Goal: Transaction & Acquisition: Register for event/course

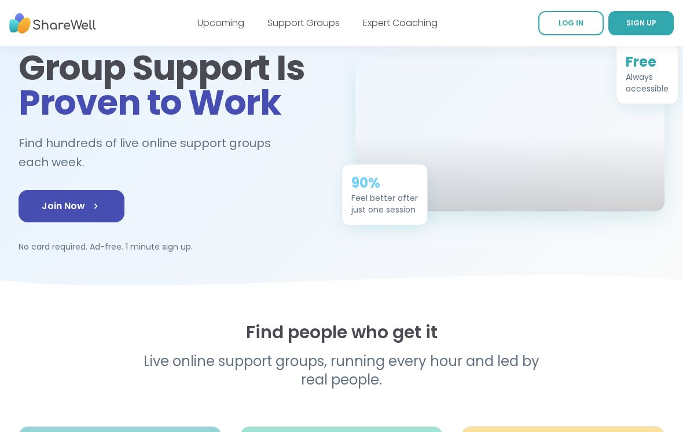
scroll to position [72, 0]
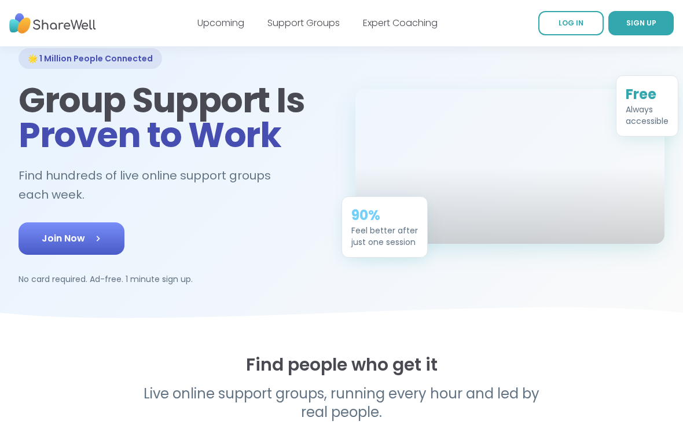
click at [62, 241] on link "Join Now" at bounding box center [72, 238] width 106 height 32
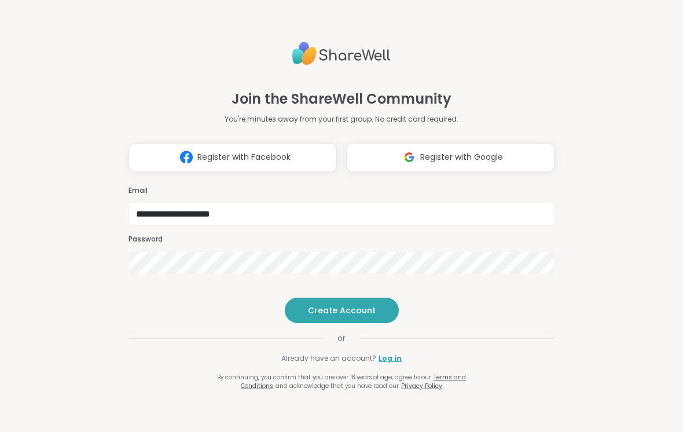
type input "**********"
click at [494, 259] on div "**********" at bounding box center [341, 209] width 426 height 362
click at [350, 323] on button "Create Account" at bounding box center [342, 309] width 114 height 25
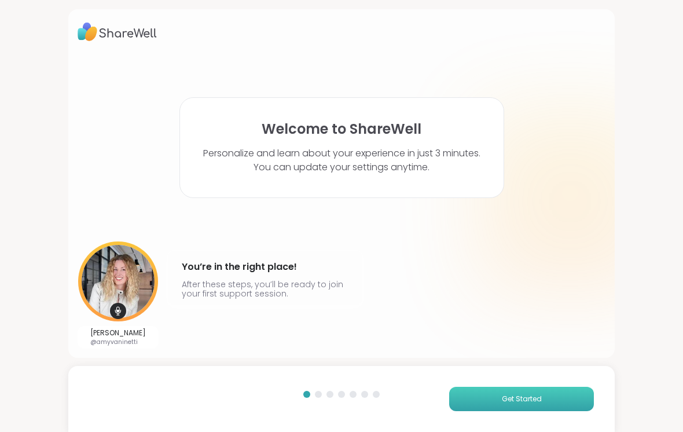
click at [570, 401] on button "Get Started" at bounding box center [521, 399] width 145 height 24
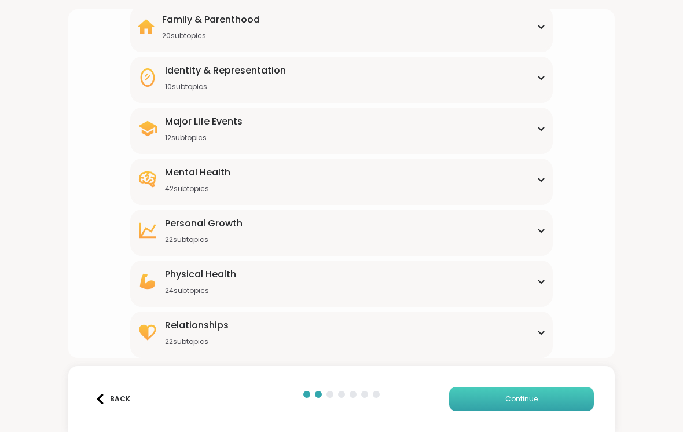
scroll to position [112, 0]
click at [534, 229] on div "Personal Growth 22 subtopics" at bounding box center [341, 230] width 408 height 28
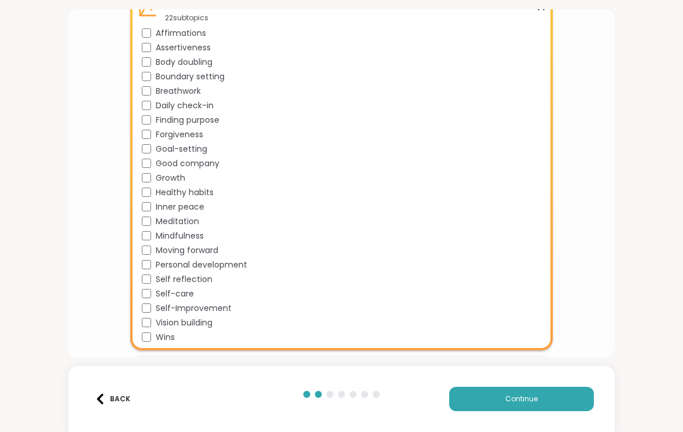
scroll to position [333, 0]
click at [153, 305] on div "Self-Improvement" at bounding box center [344, 309] width 404 height 12
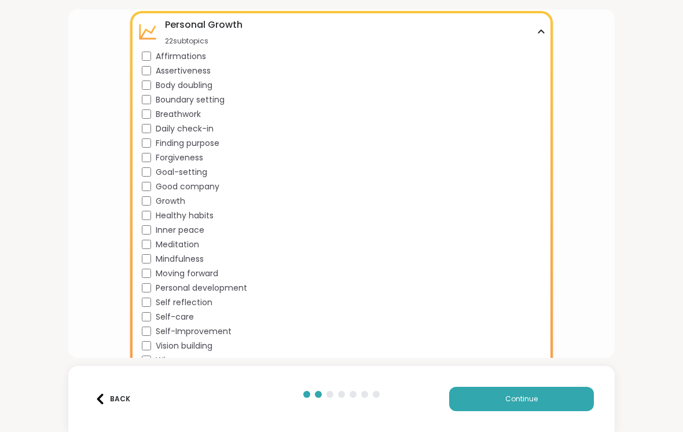
scroll to position [303, 0]
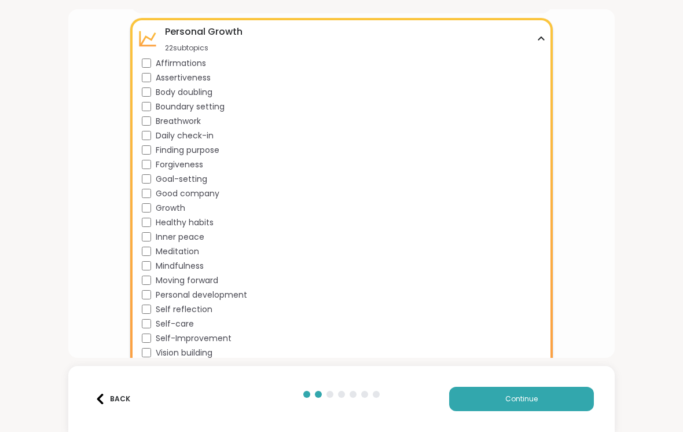
click at [152, 332] on div "Self-Improvement" at bounding box center [344, 338] width 404 height 12
click at [153, 307] on div "Self reflection" at bounding box center [344, 309] width 404 height 12
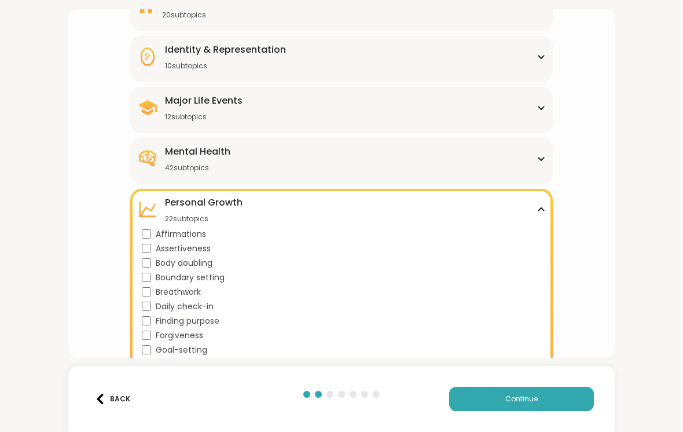
scroll to position [131, 0]
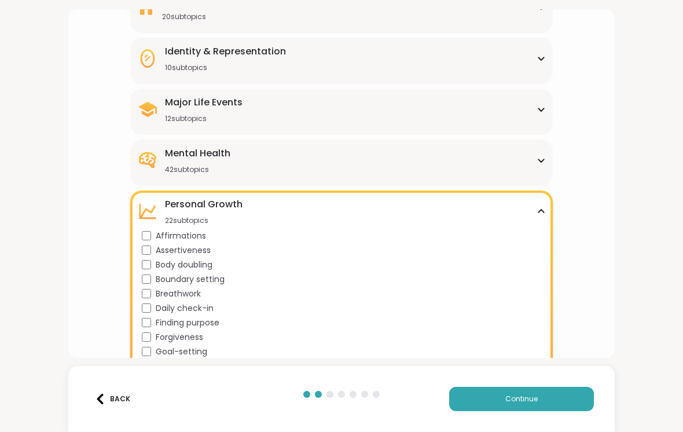
click at [143, 328] on div "Finding purpose" at bounding box center [344, 322] width 404 height 12
click at [546, 399] on button "Continue" at bounding box center [521, 399] width 145 height 24
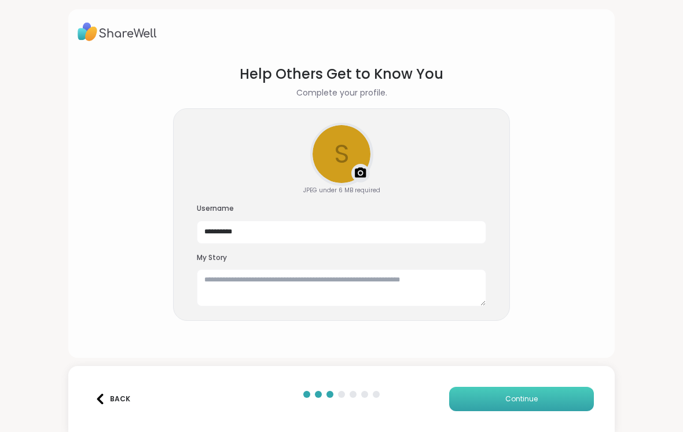
scroll to position [0, 0]
click at [465, 285] on textarea at bounding box center [341, 287] width 289 height 37
click at [459, 230] on input "**********" at bounding box center [341, 231] width 289 height 23
click at [459, 229] on input "**********" at bounding box center [341, 231] width 289 height 23
click at [454, 224] on input "**********" at bounding box center [341, 231] width 289 height 23
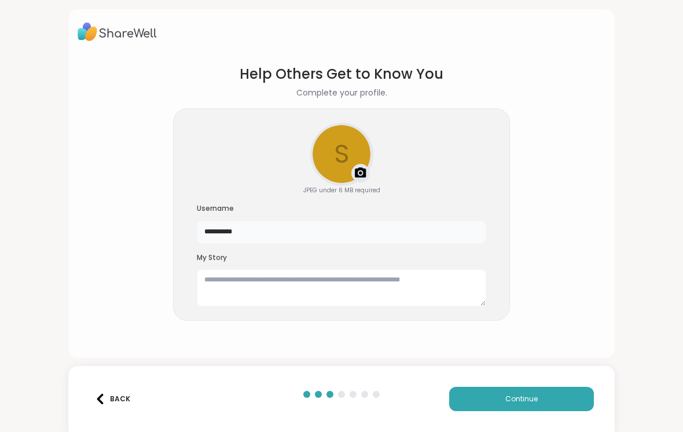
click at [454, 224] on input "**********" at bounding box center [341, 231] width 289 height 23
type input "**********"
click at [290, 284] on textarea at bounding box center [341, 287] width 289 height 37
type textarea "*"
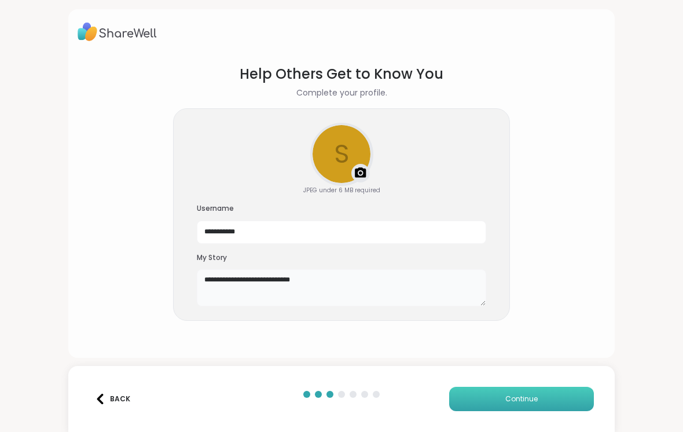
type textarea "**********"
click at [544, 399] on button "Continue" at bounding box center [521, 399] width 145 height 24
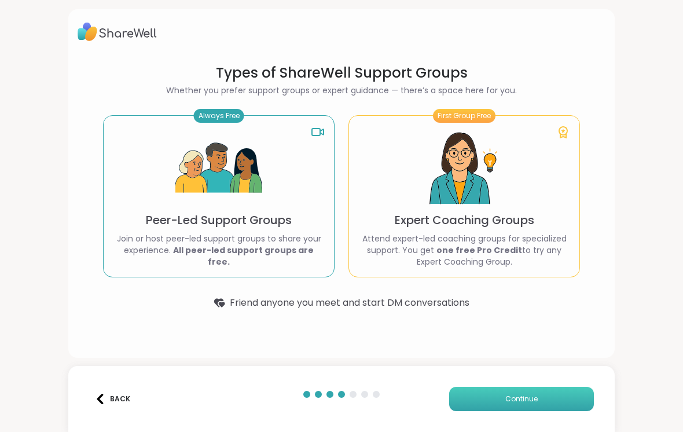
click at [581, 399] on button "Continue" at bounding box center [521, 399] width 145 height 24
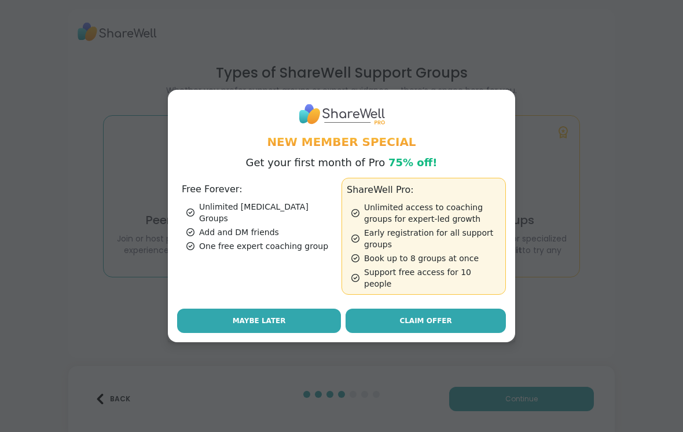
click at [270, 326] on button "Maybe Later" at bounding box center [259, 320] width 164 height 24
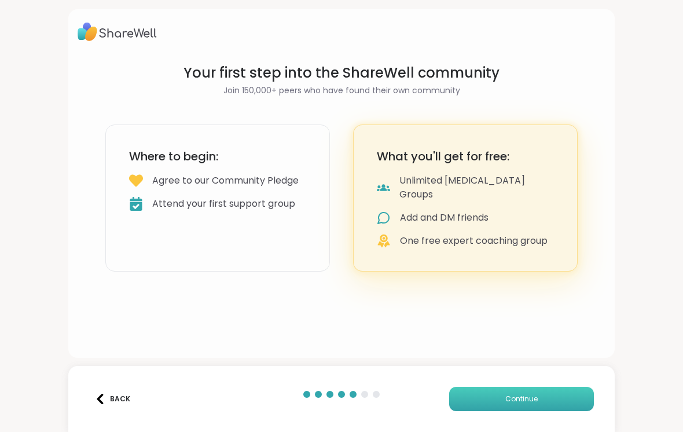
click at [562, 395] on button "Continue" at bounding box center [521, 399] width 145 height 24
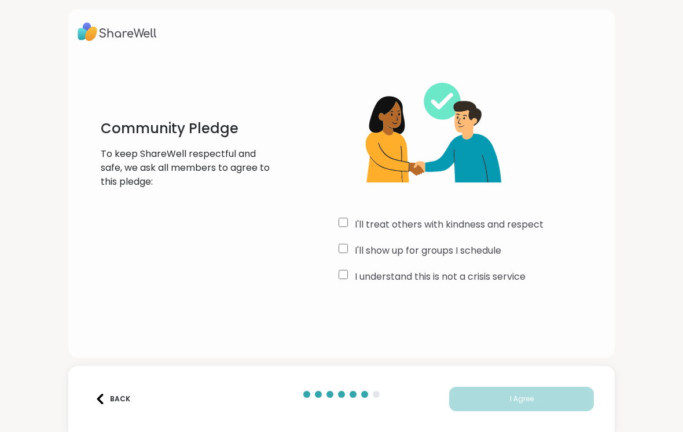
click at [334, 222] on div "Community Pledge To keep ShareWell respectful and safe, we ask all members to a…" at bounding box center [342, 175] width 528 height 223
click at [355, 253] on label "I'll show up for groups I schedule" at bounding box center [428, 251] width 146 height 14
click at [342, 207] on img at bounding box center [425, 136] width 174 height 145
click at [342, 230] on div "I'll treat others with kindness and respect" at bounding box center [471, 225] width 267 height 14
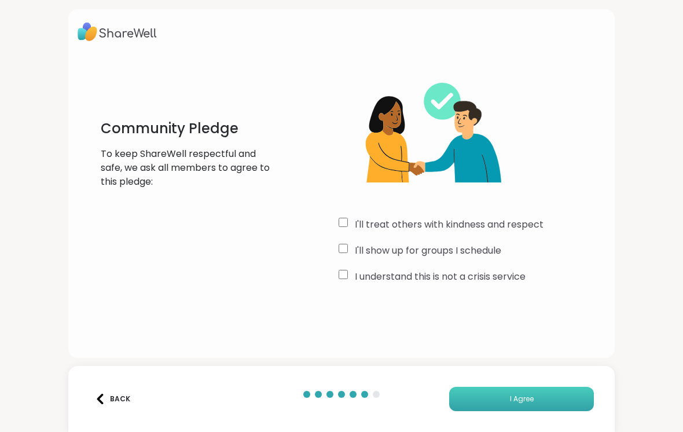
click at [553, 398] on button "I Agree" at bounding box center [521, 399] width 145 height 24
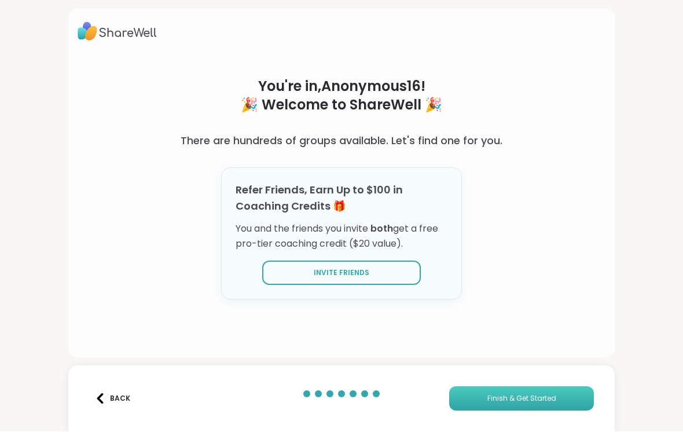
click at [565, 397] on button "Finish & Get Started" at bounding box center [521, 399] width 145 height 24
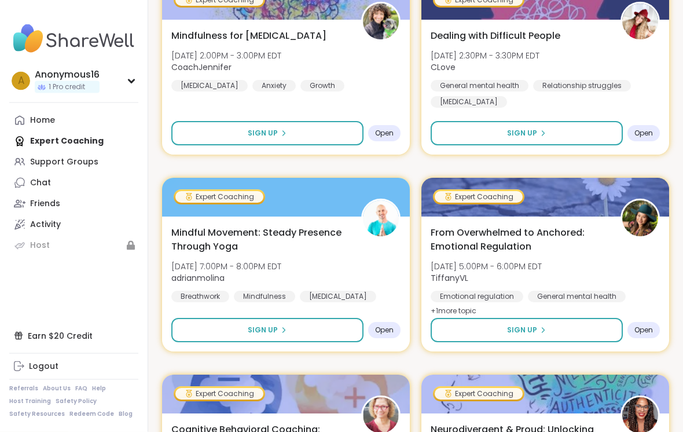
scroll to position [249, 0]
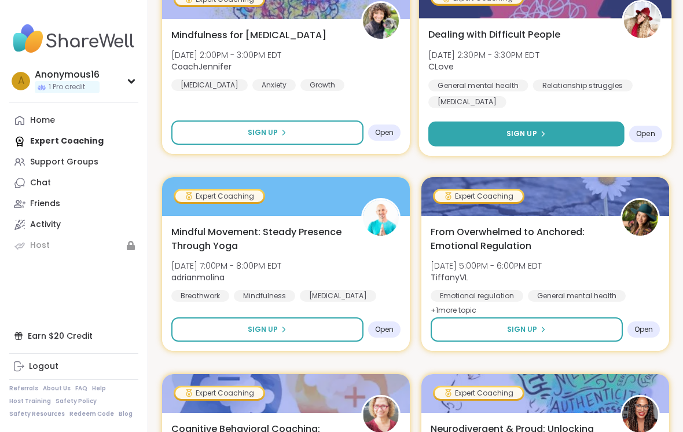
click at [592, 128] on button "Sign Up" at bounding box center [526, 134] width 196 height 25
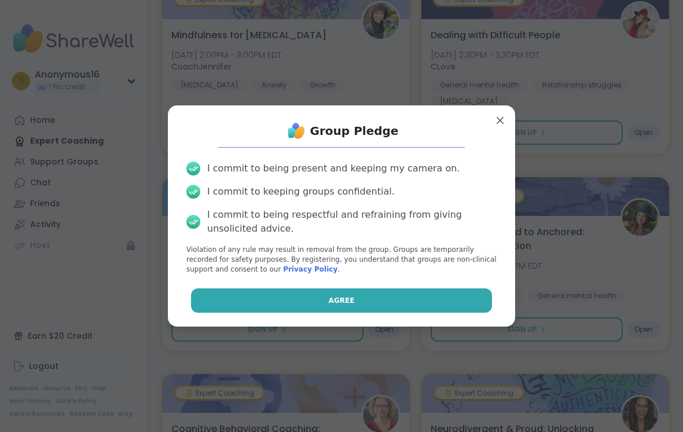
click at [447, 310] on button "Agree" at bounding box center [341, 300] width 301 height 24
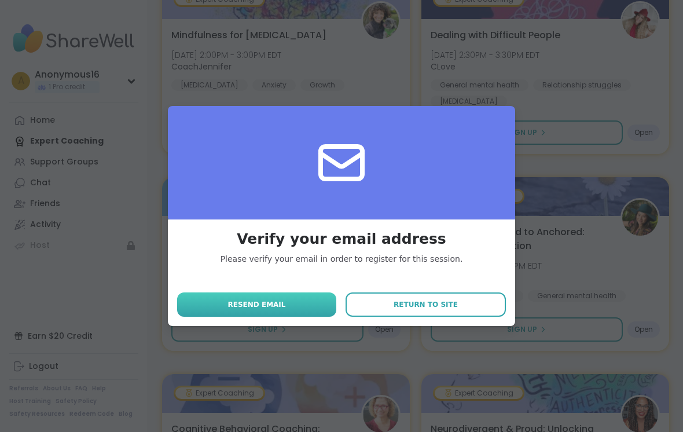
click at [295, 315] on button "Resend email" at bounding box center [256, 304] width 159 height 24
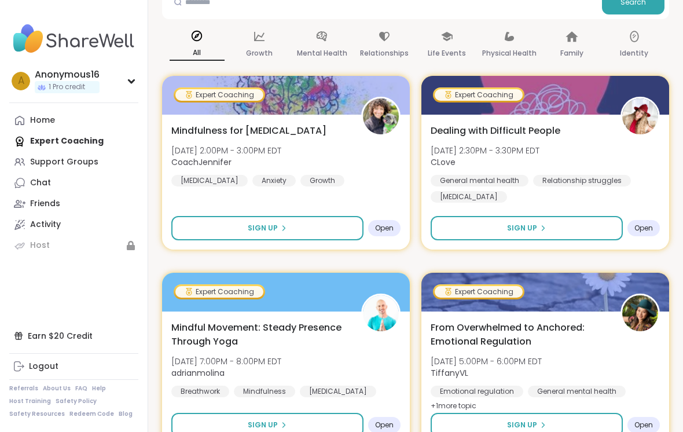
scroll to position [148, 0]
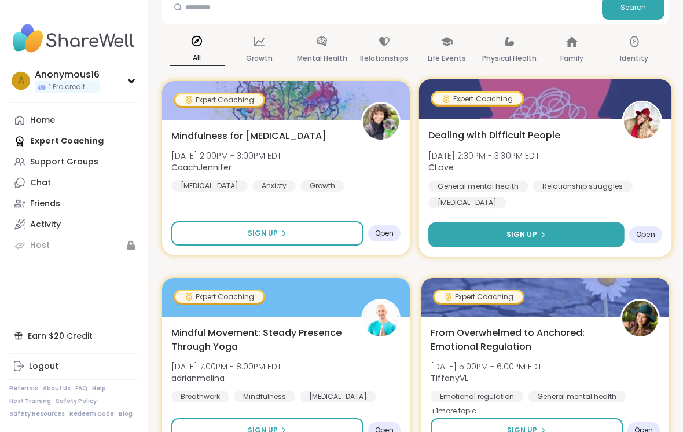
click at [566, 229] on button "Sign Up" at bounding box center [526, 235] width 196 height 25
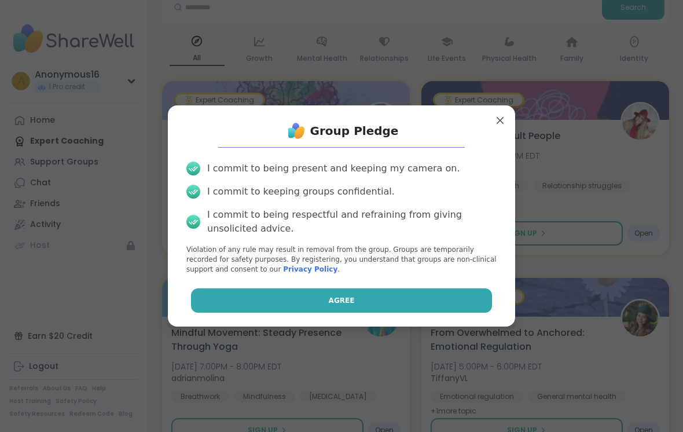
click at [449, 308] on button "Agree" at bounding box center [341, 300] width 301 height 24
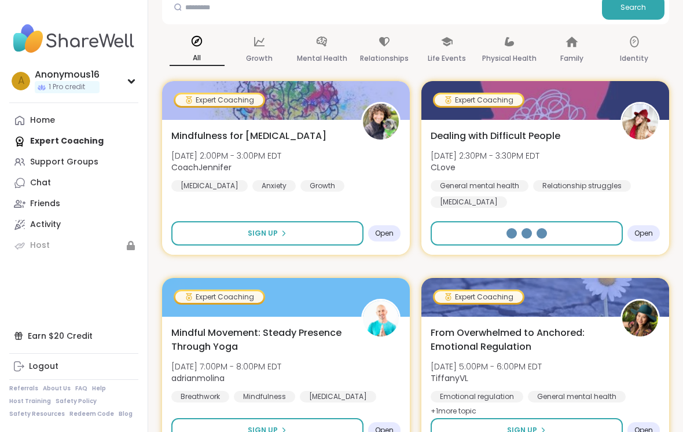
select select "**"
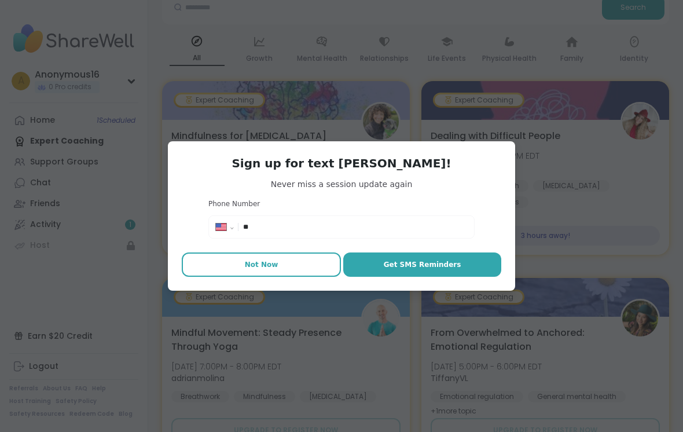
click at [251, 270] on span "Not Now" at bounding box center [262, 264] width 34 height 10
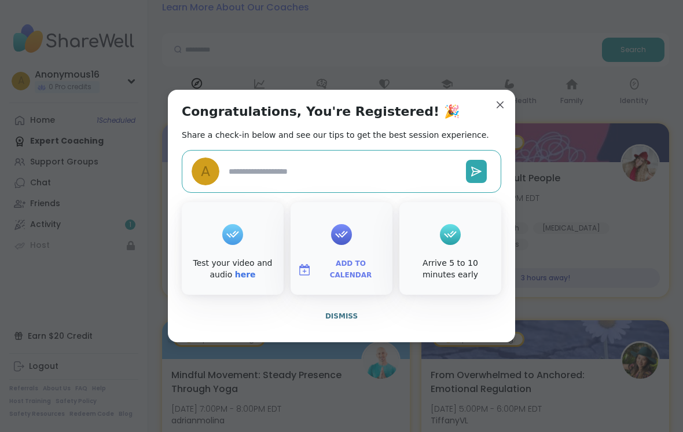
scroll to position [13, 0]
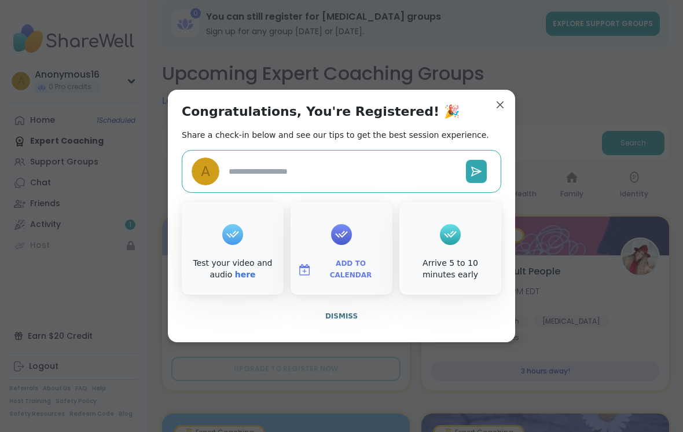
type textarea "*"
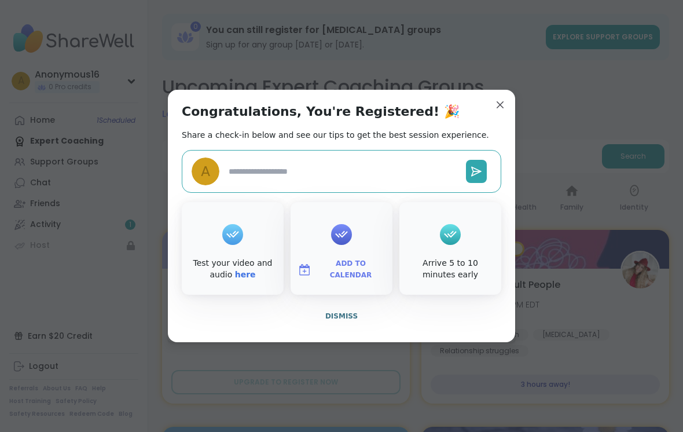
click at [434, 180] on textarea at bounding box center [342, 171] width 237 height 21
click at [347, 310] on button "Dismiss" at bounding box center [341, 316] width 319 height 24
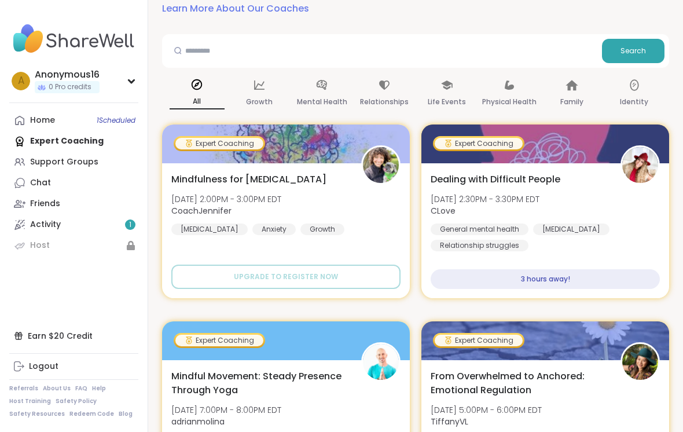
scroll to position [104, 0]
